Goal: Find specific page/section: Find specific page/section

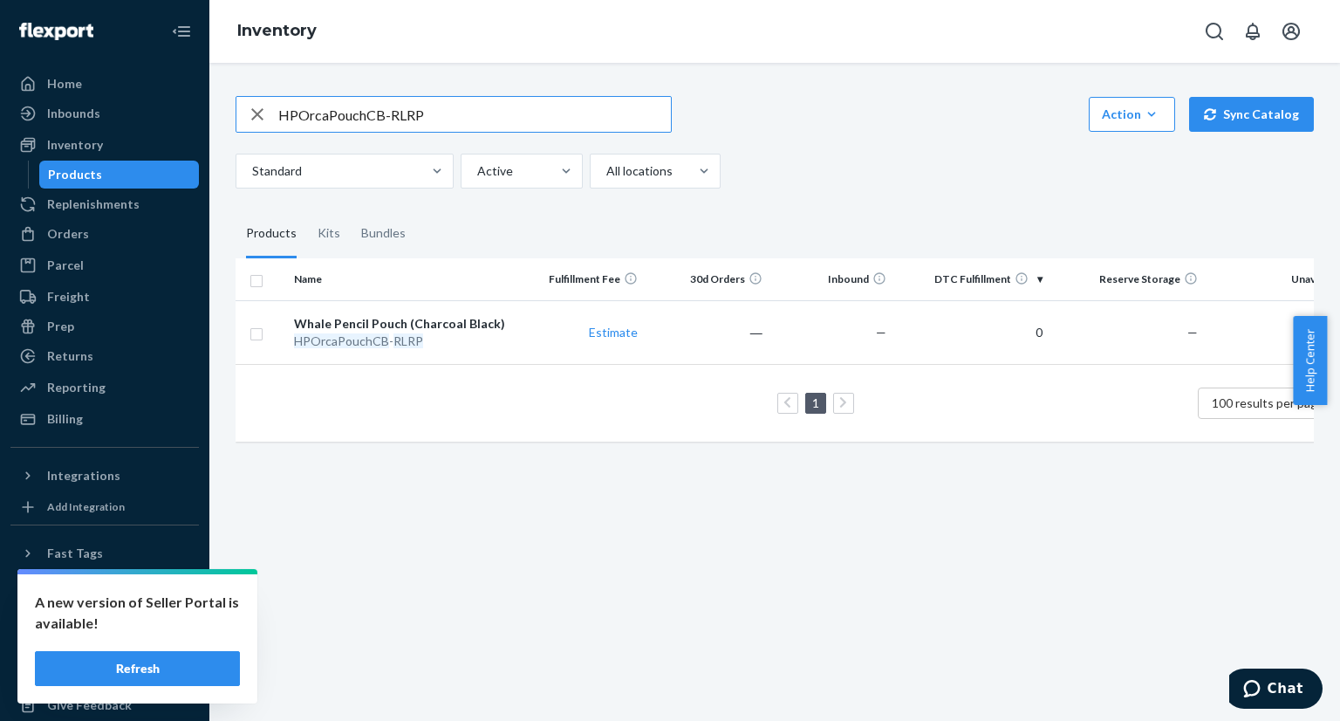
click at [422, 126] on input "HPOrcaPouchCB-RLRP" at bounding box center [474, 114] width 393 height 35
type input "v"
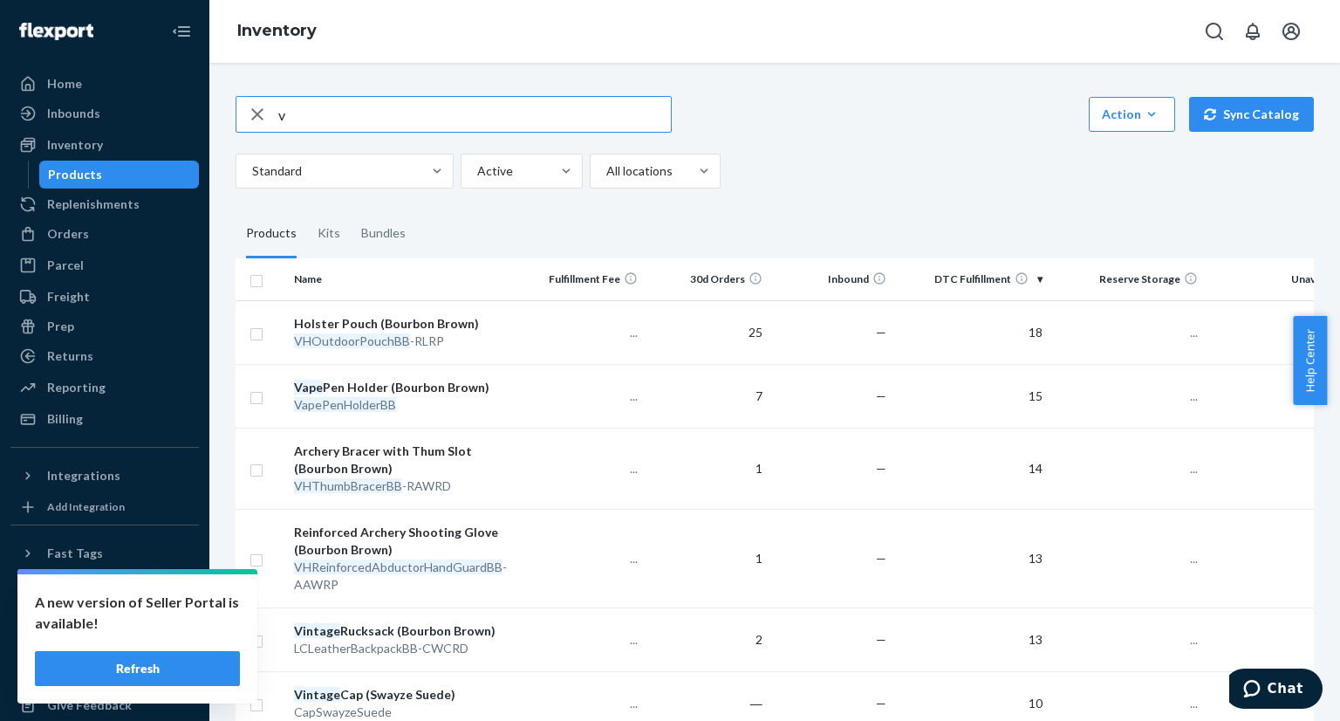
click at [352, 123] on input "v" at bounding box center [474, 114] width 393 height 35
paste input "078645"
type input "0"
paste input "LCGolfBagBB-RWLRD"
click at [574, 113] on input "LCGolfBagBB-RWLRD" at bounding box center [474, 114] width 393 height 35
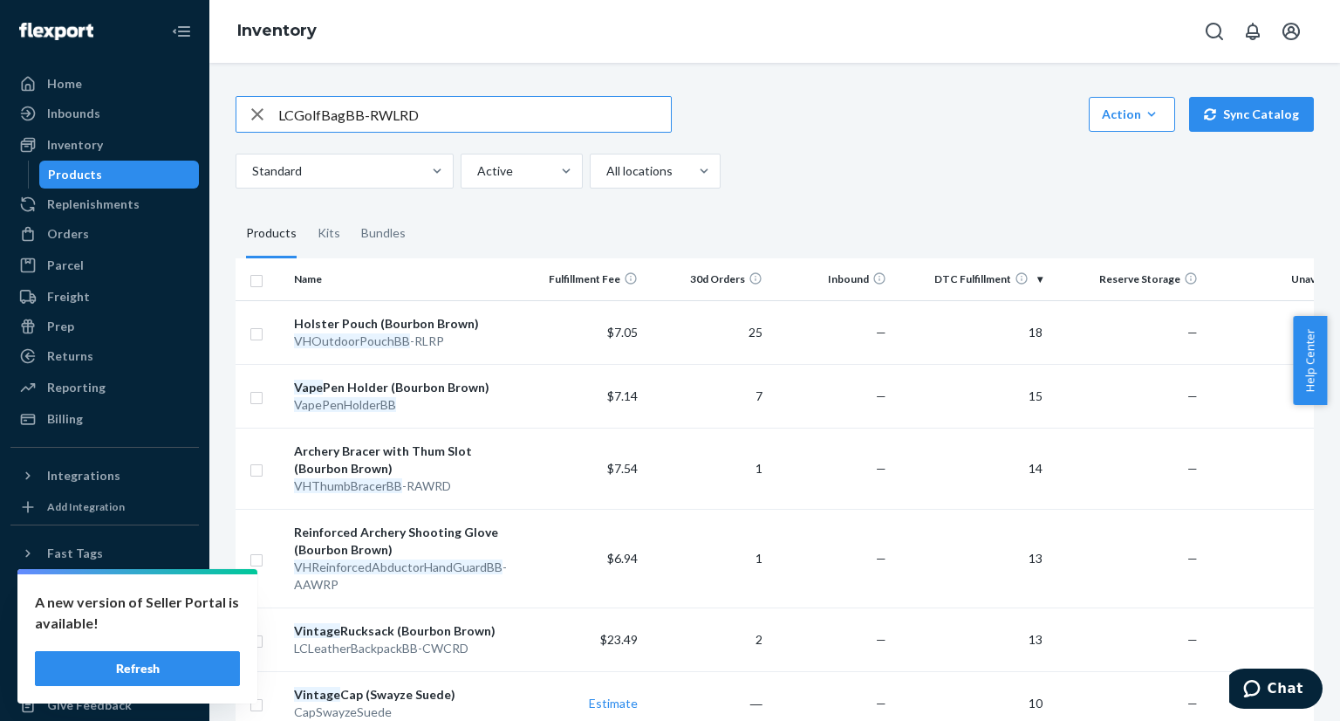
type input "LCGolfBagBB-RWLRD"
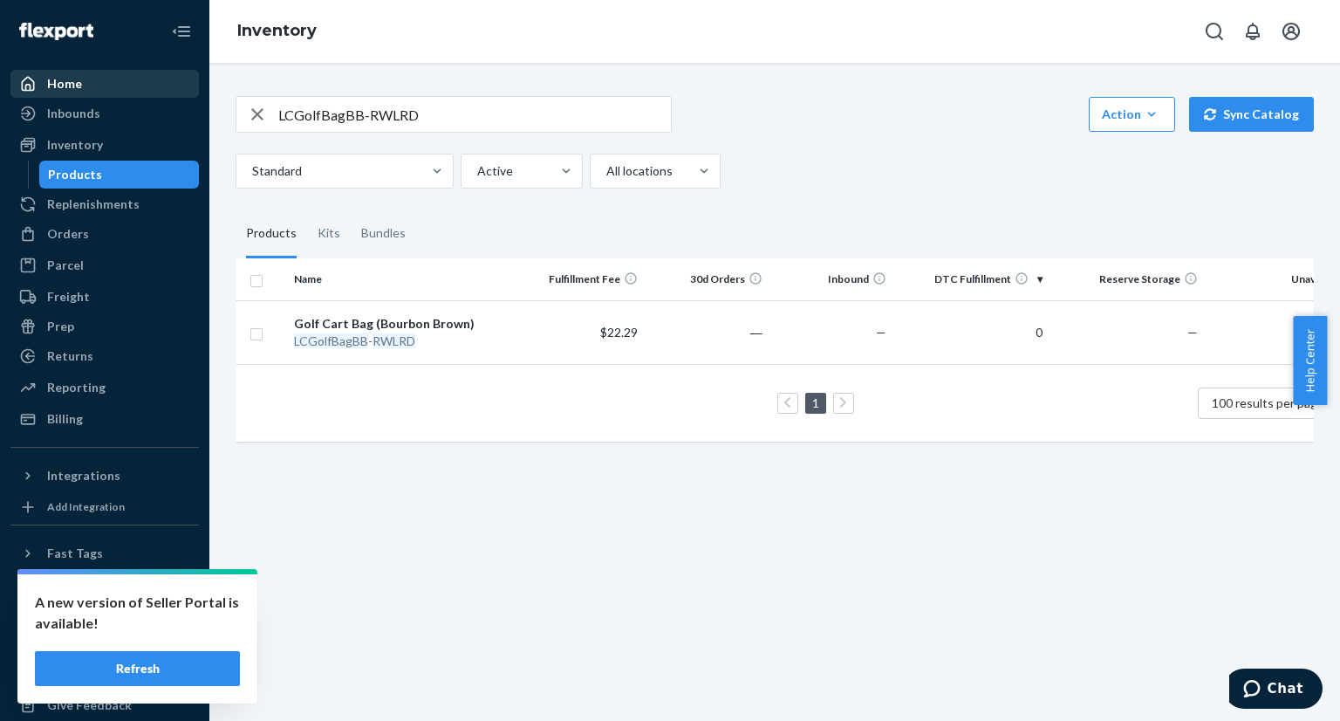
click at [71, 88] on div "Home" at bounding box center [64, 83] width 35 height 17
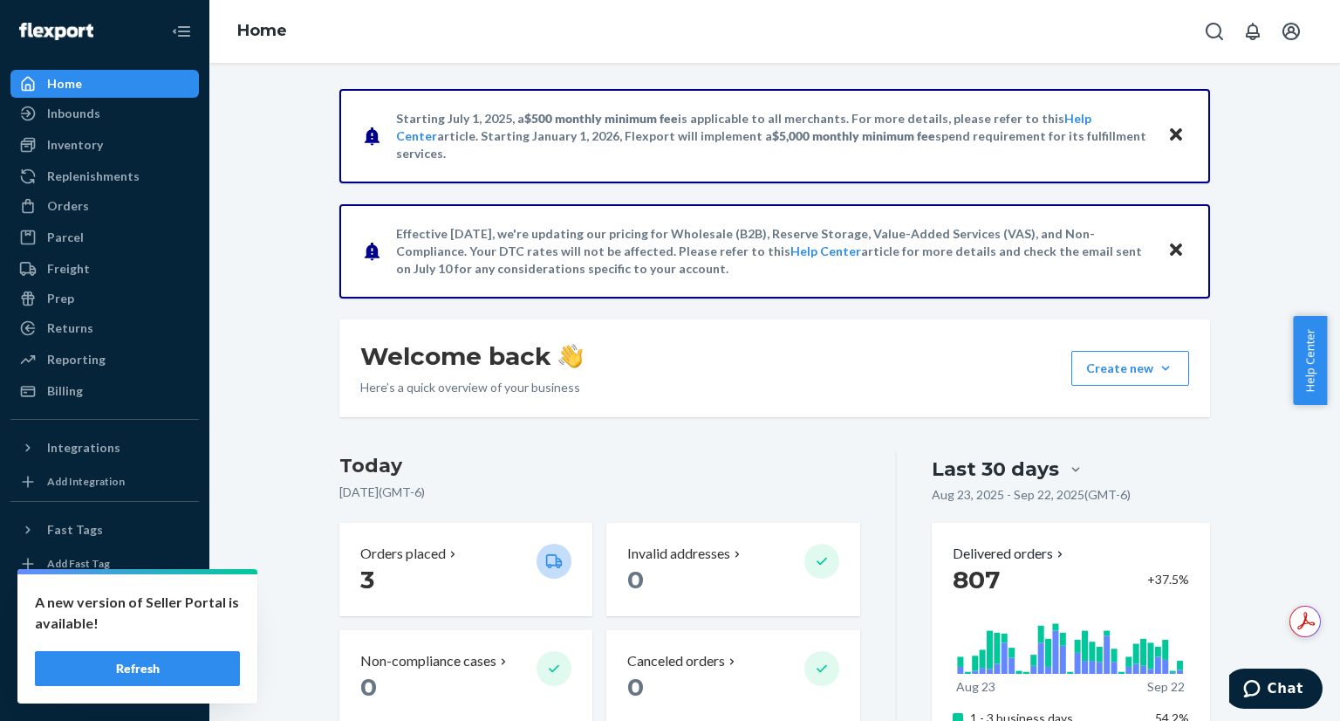
click at [136, 660] on button "Refresh" at bounding box center [137, 668] width 205 height 35
click at [154, 665] on button "Refresh" at bounding box center [137, 668] width 205 height 35
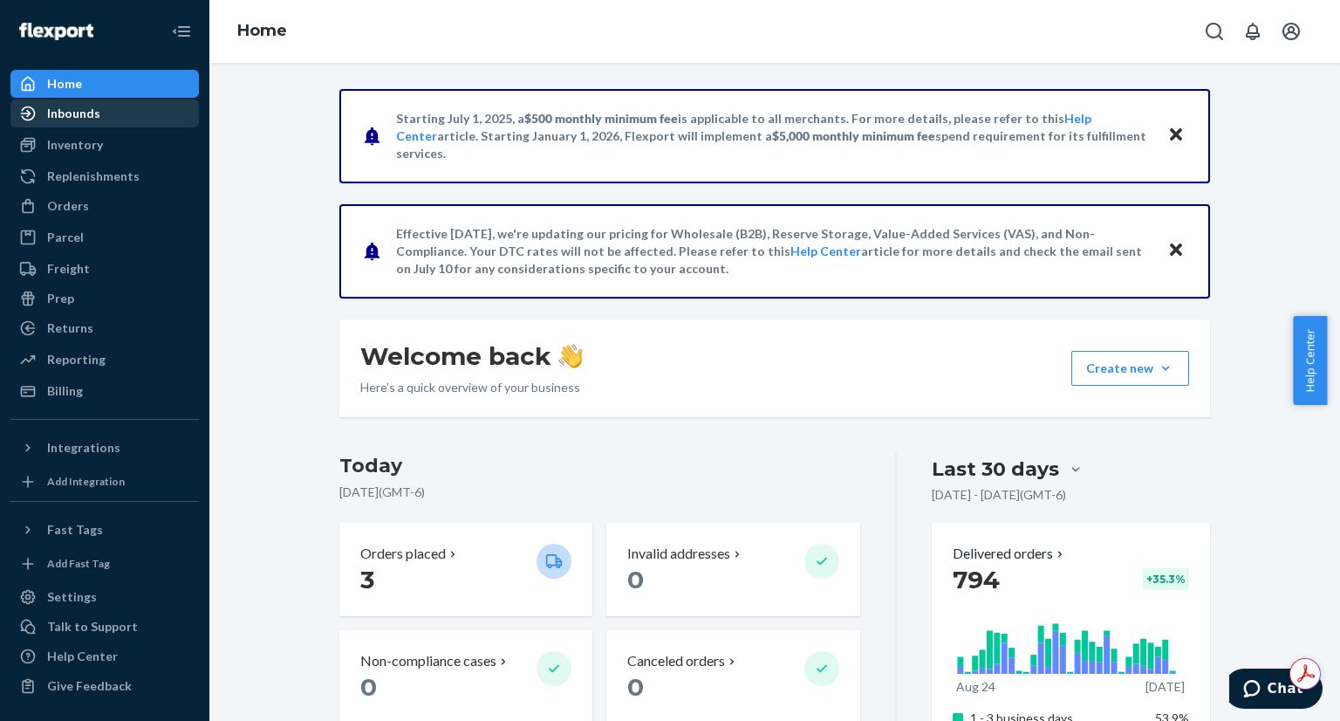
click at [112, 116] on div "Inbounds" at bounding box center [104, 113] width 185 height 24
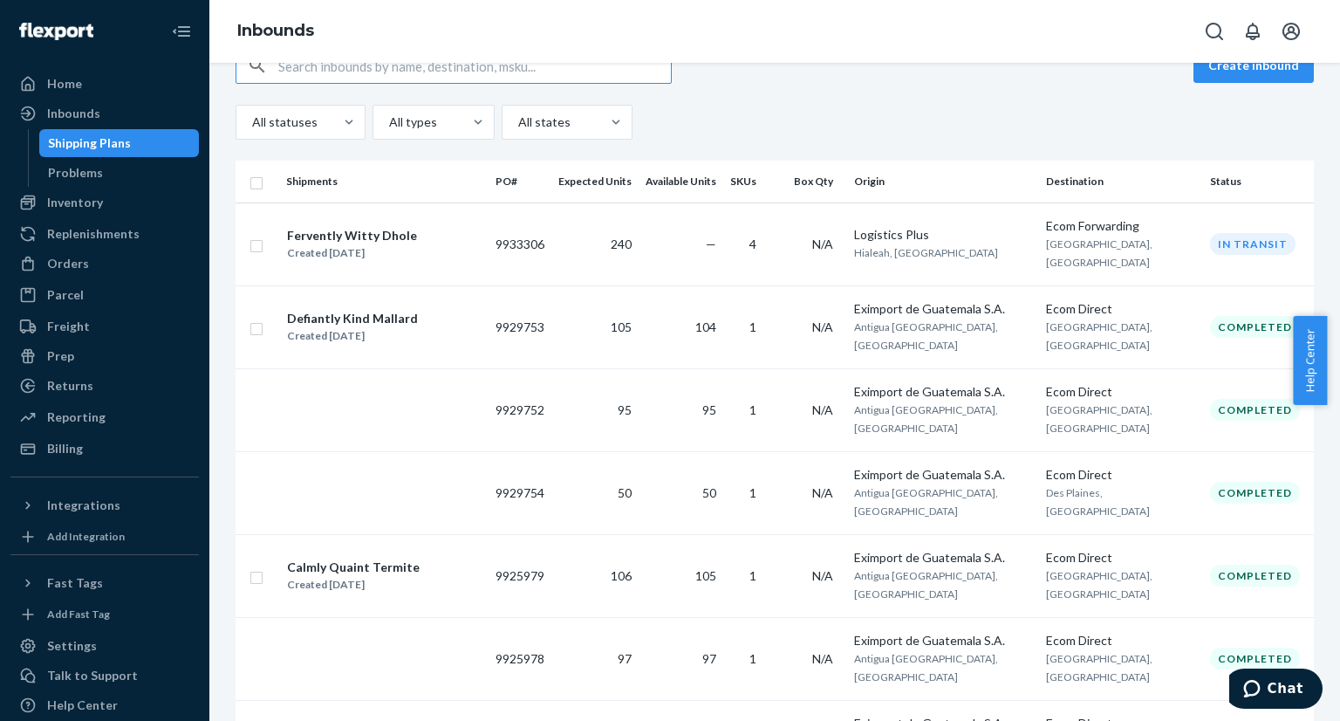
scroll to position [165, 0]
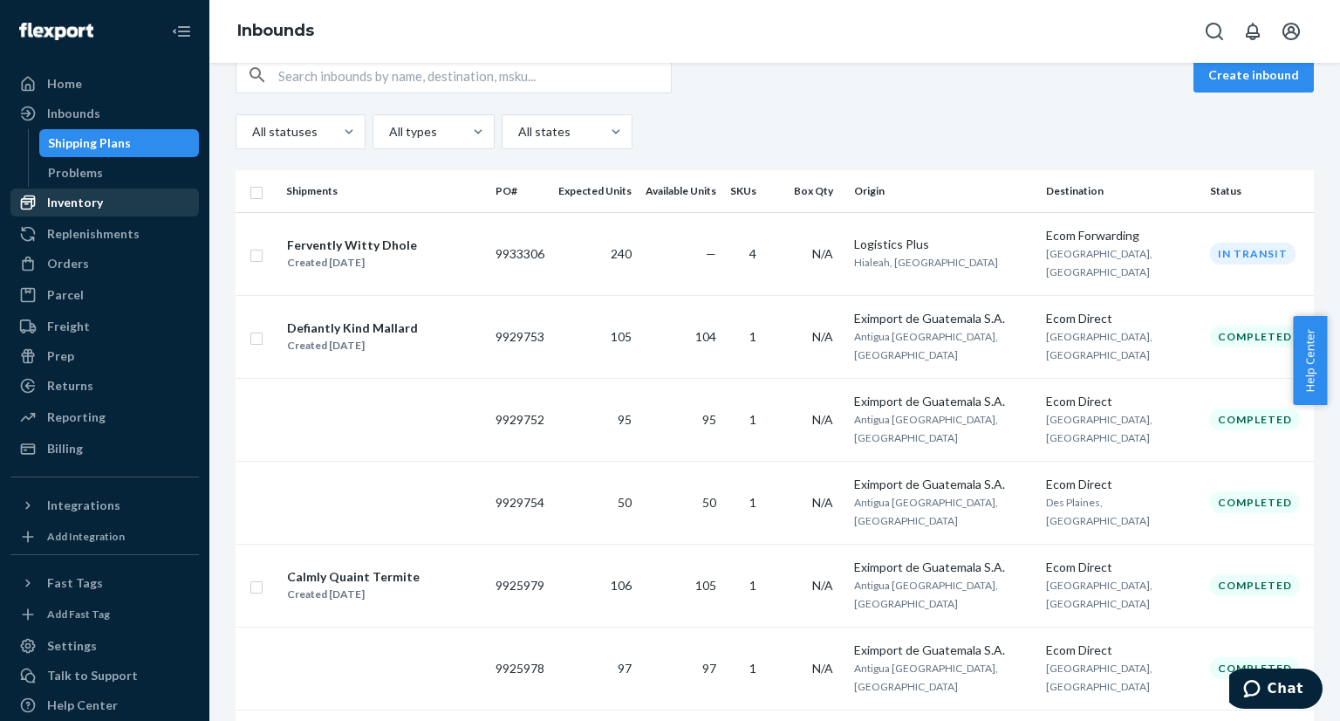
click at [80, 206] on div "Inventory" at bounding box center [75, 202] width 56 height 17
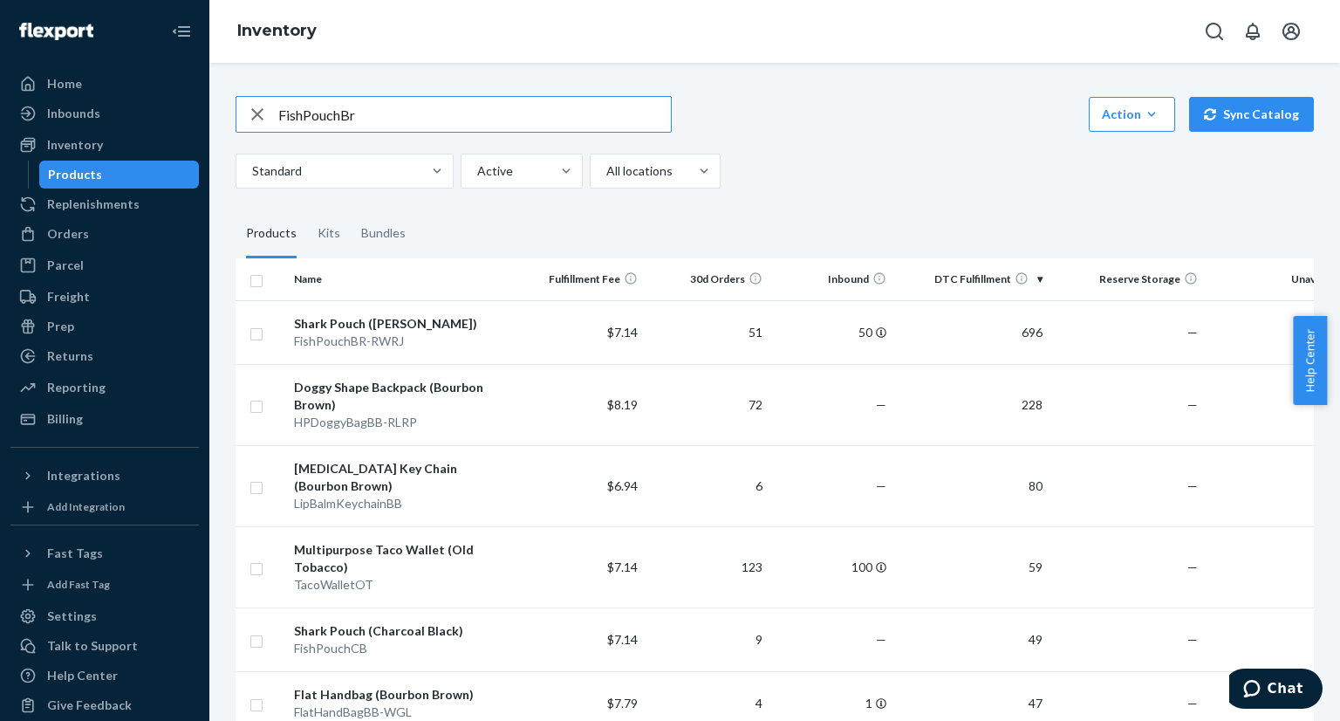
type input "FishPouchBr"
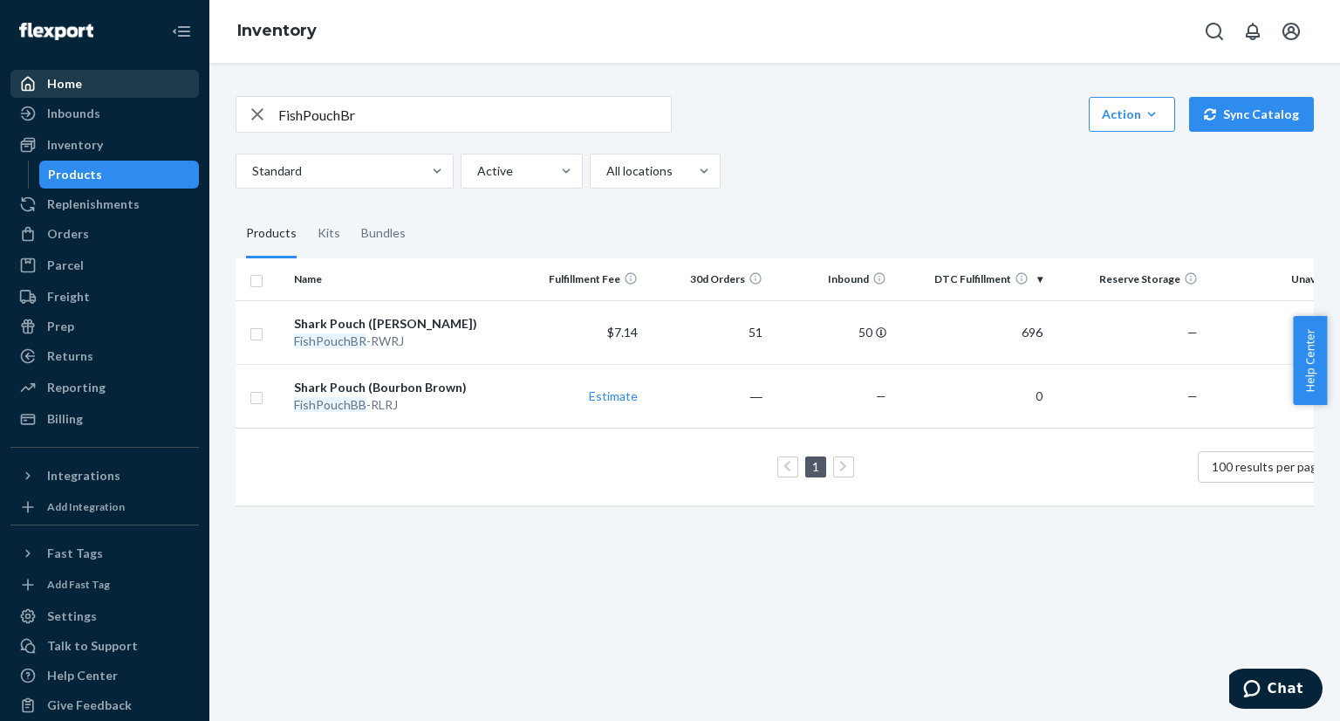
click at [73, 90] on div "Home" at bounding box center [64, 83] width 35 height 17
